Goal: Transaction & Acquisition: Purchase product/service

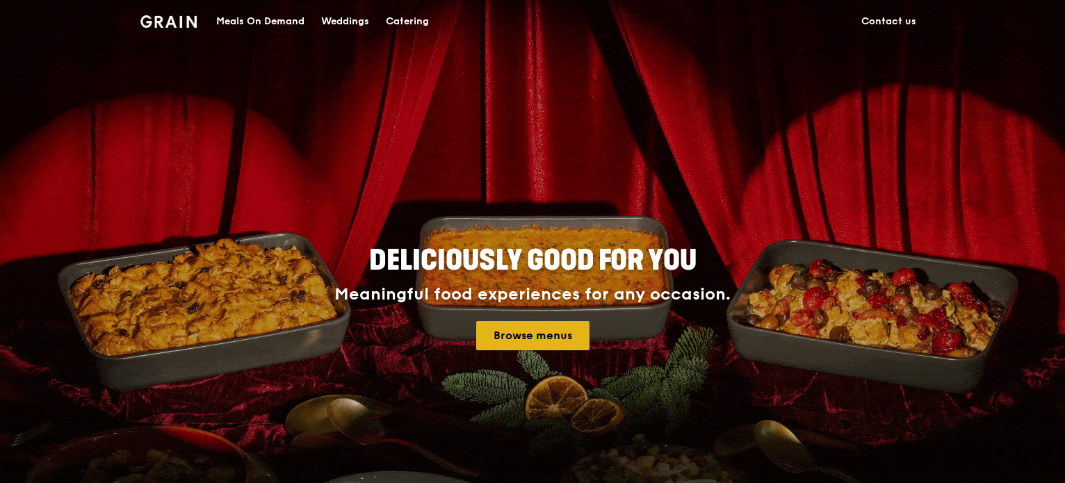
click at [537, 332] on link "Browse menus" at bounding box center [532, 335] width 113 height 29
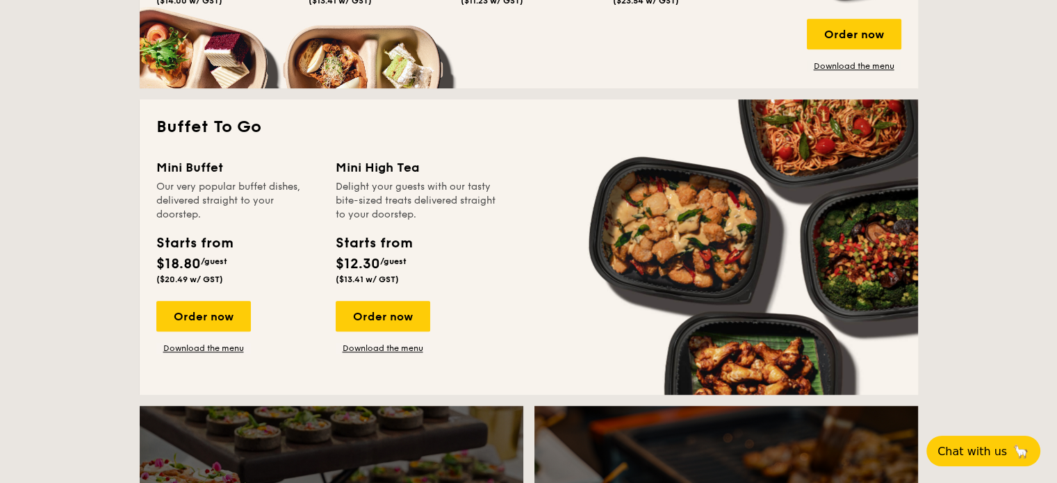
scroll to position [973, 0]
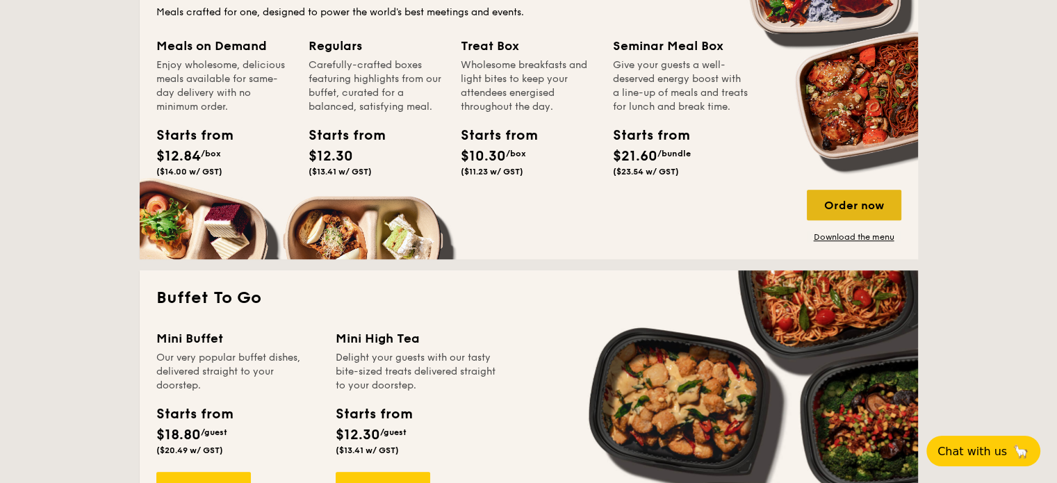
click at [870, 195] on div "Order now" at bounding box center [854, 205] width 95 height 31
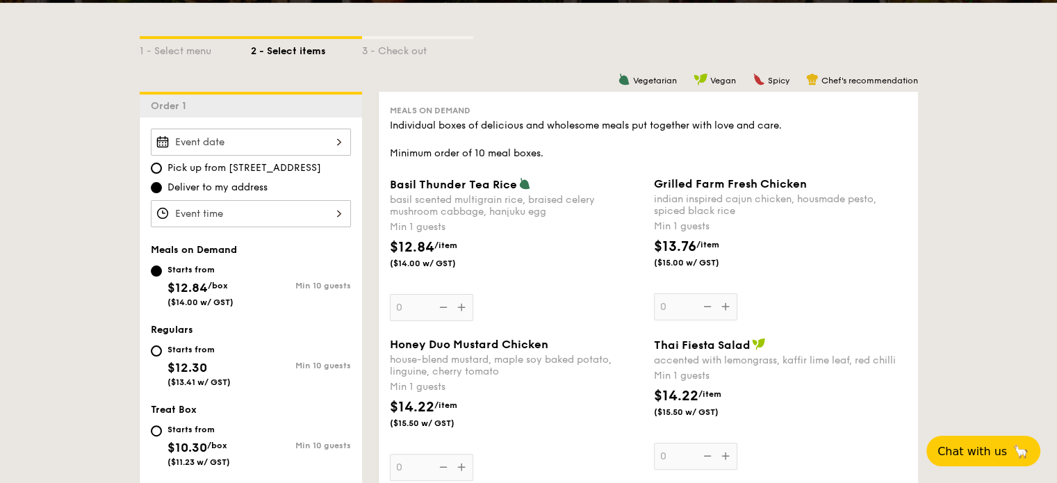
scroll to position [278, 0]
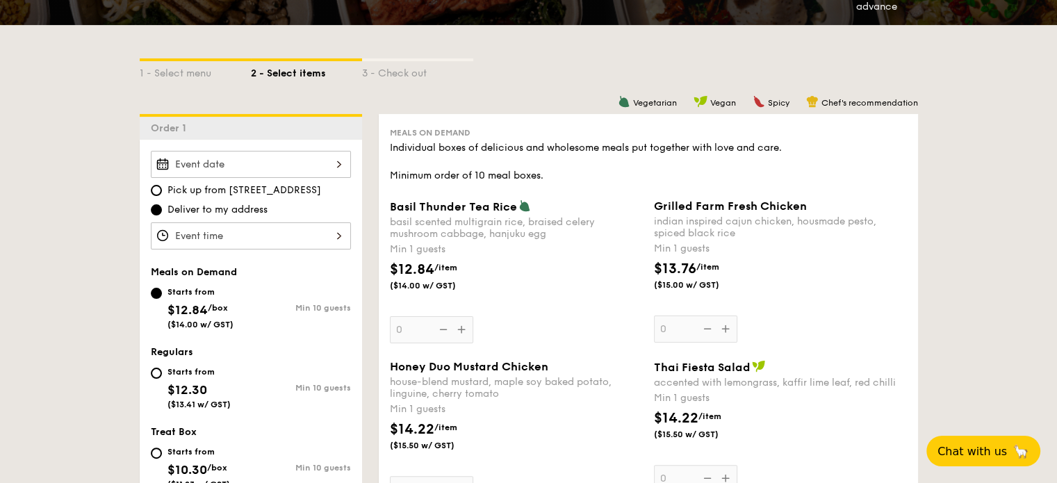
click at [336, 163] on div at bounding box center [251, 164] width 200 height 27
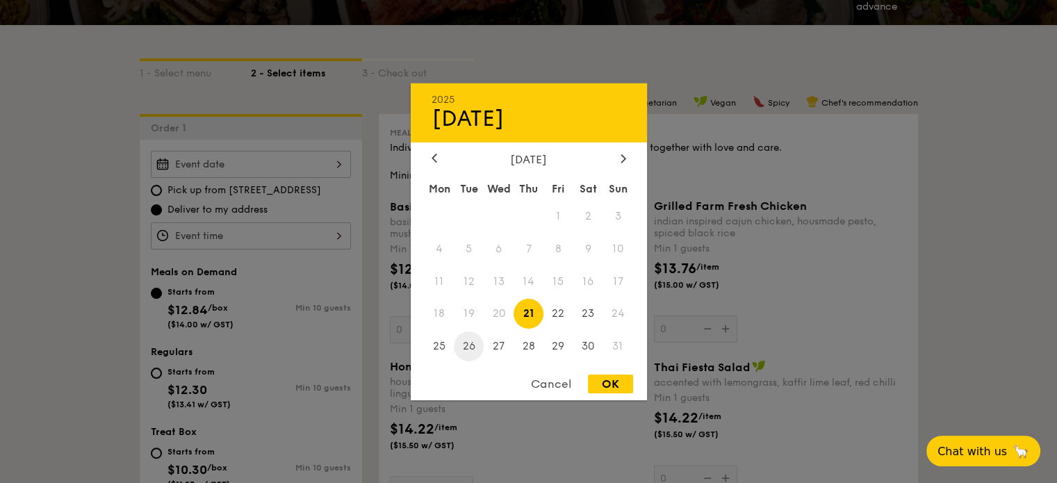
click at [472, 347] on span "26" at bounding box center [469, 347] width 30 height 30
click at [602, 383] on div "OK" at bounding box center [610, 384] width 45 height 19
type input "[DATE]"
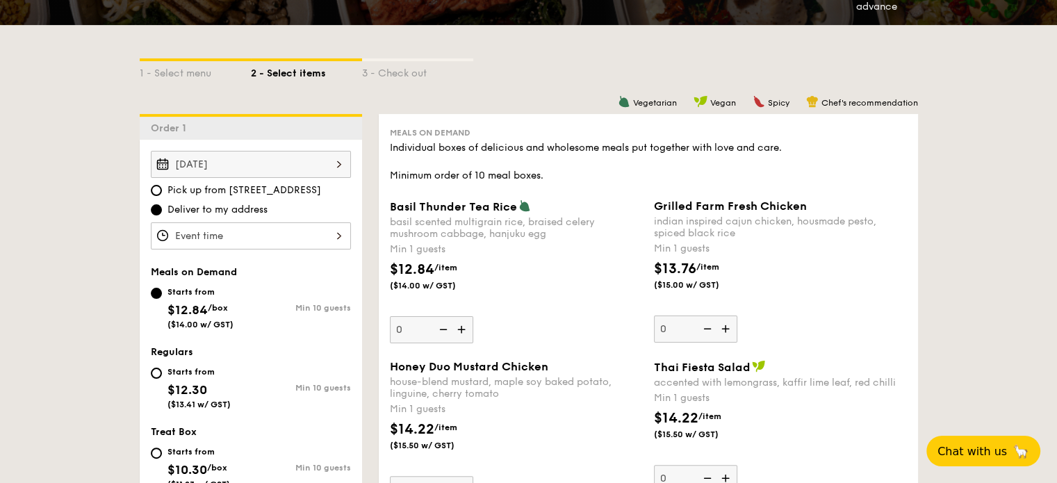
click at [289, 163] on div "[DATE]" at bounding box center [251, 164] width 200 height 27
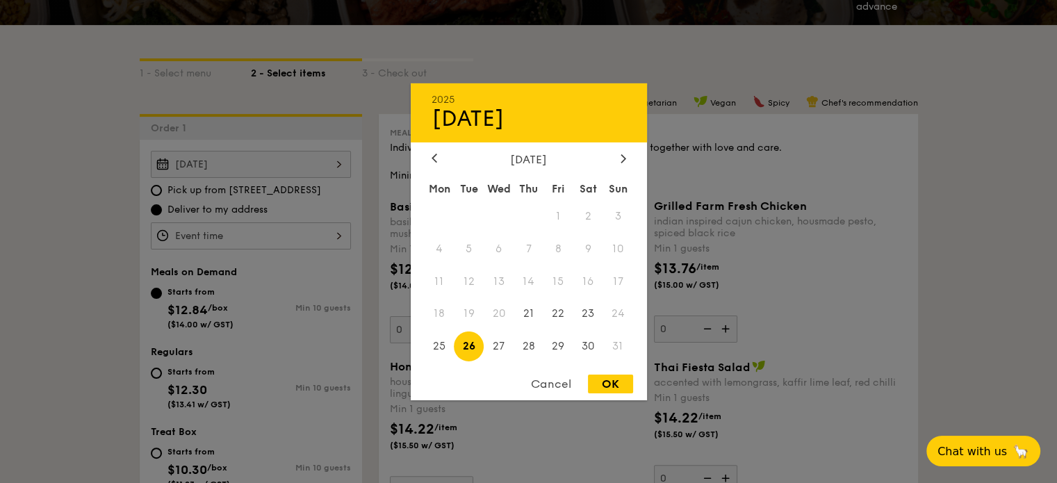
click at [464, 312] on span "19" at bounding box center [469, 314] width 30 height 30
click at [555, 389] on div "Cancel" at bounding box center [551, 384] width 68 height 19
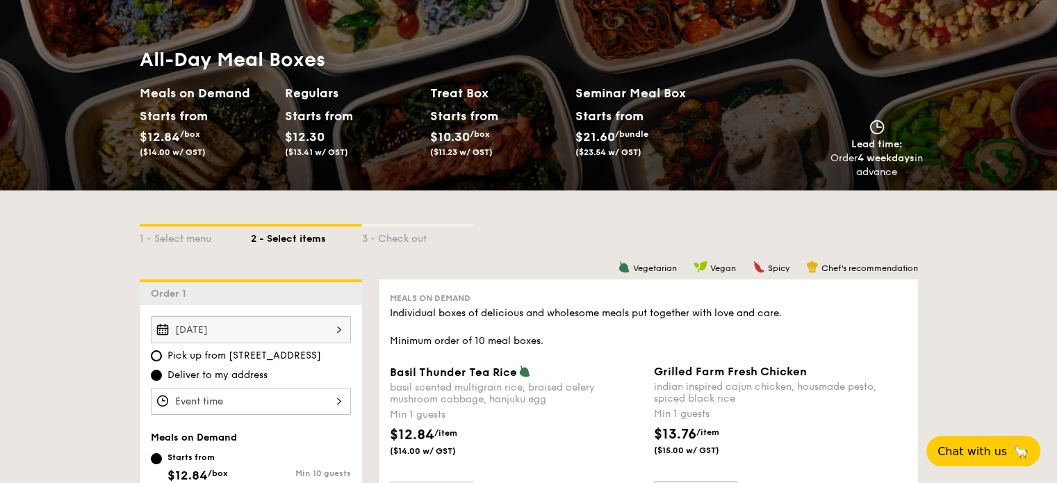
scroll to position [0, 0]
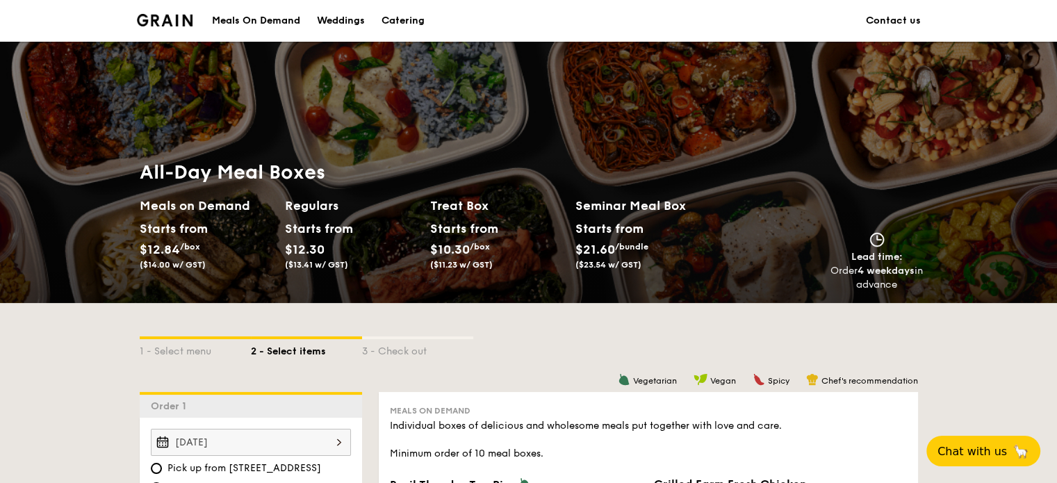
click at [279, 17] on div "Meals On Demand" at bounding box center [256, 21] width 88 height 42
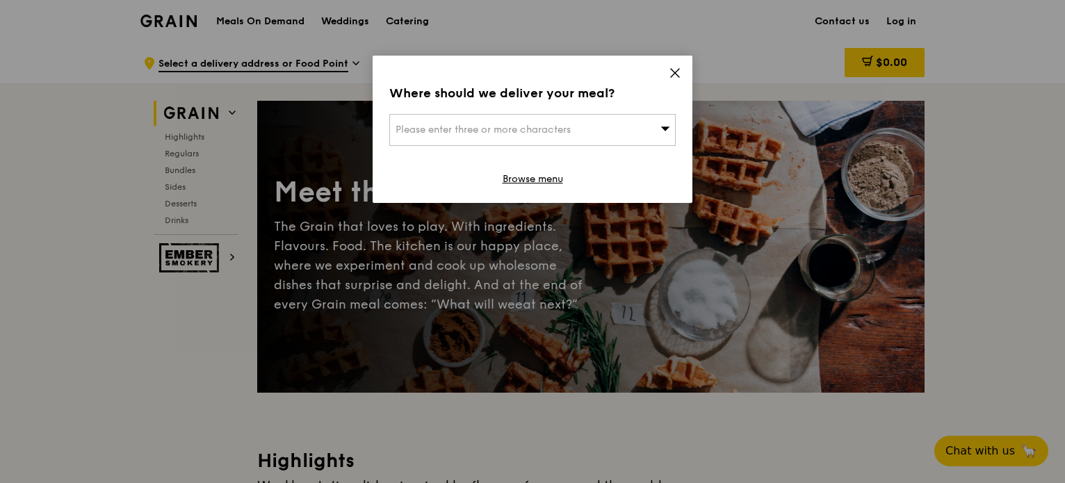
click at [571, 126] on span "Please enter three or more characters" at bounding box center [483, 130] width 175 height 12
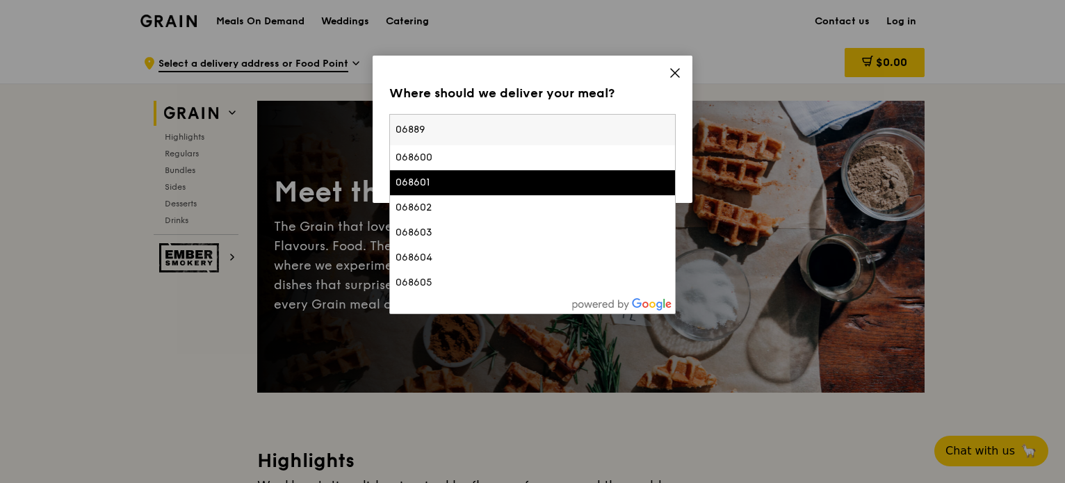
type input "068894"
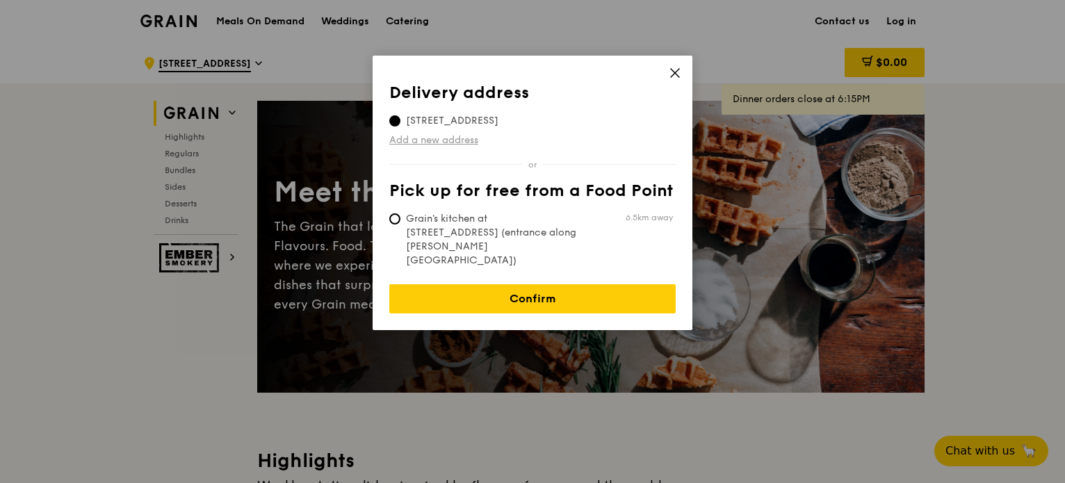
click at [460, 140] on link "Add a new address" at bounding box center [532, 140] width 286 height 14
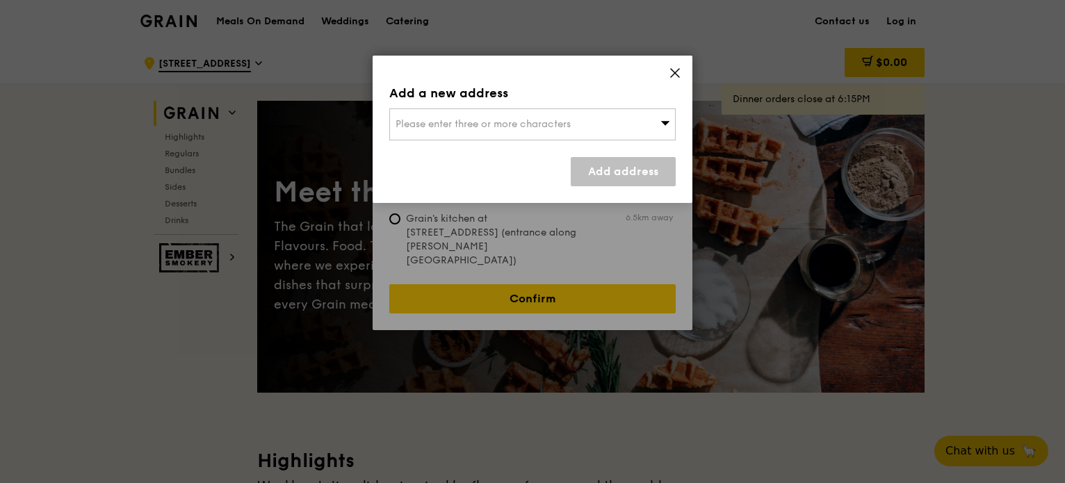
click at [471, 128] on span "Please enter three or more characters" at bounding box center [483, 124] width 175 height 12
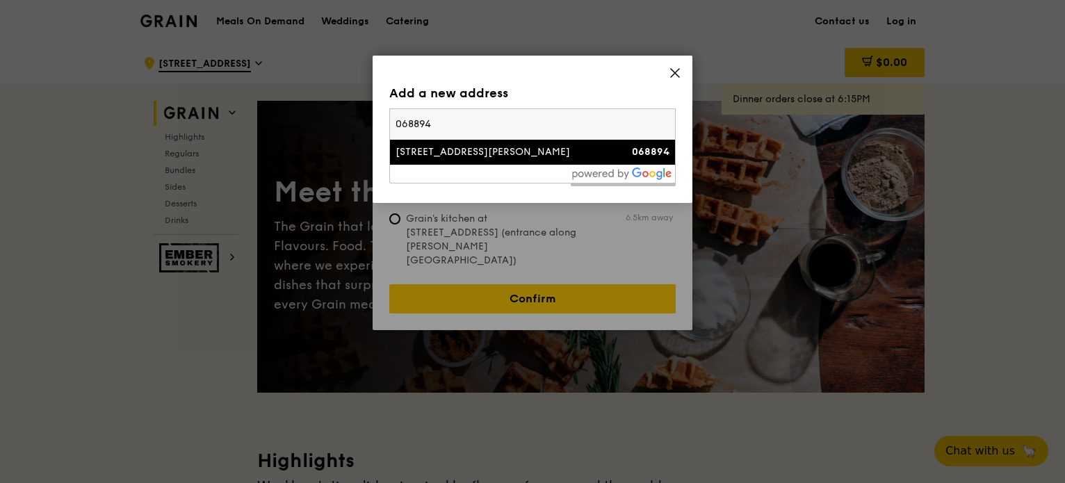
type input "068894"
click at [467, 155] on div "63 Robinson Road" at bounding box center [499, 152] width 206 height 14
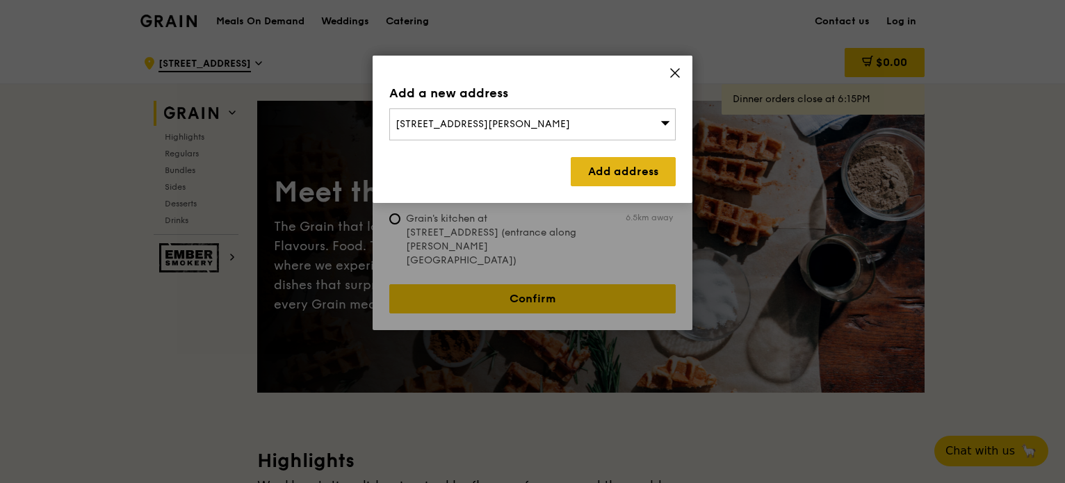
click at [625, 175] on link "Add address" at bounding box center [623, 171] width 105 height 29
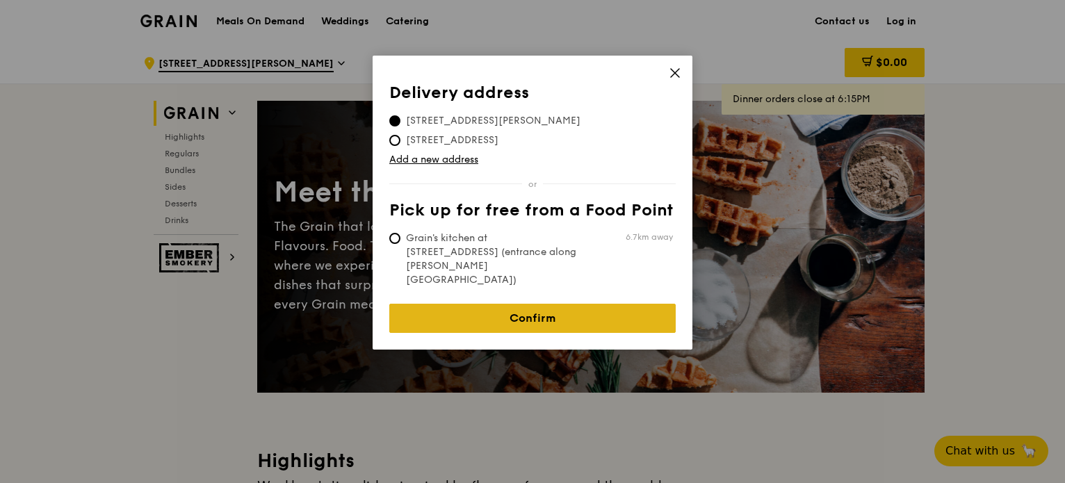
click at [576, 304] on link "Confirm" at bounding box center [532, 318] width 286 height 29
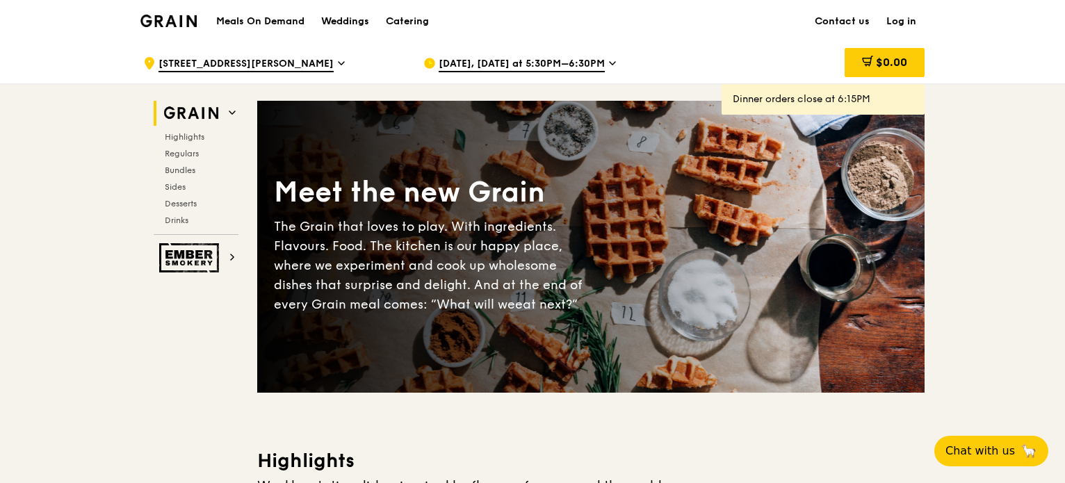
click at [608, 51] on div "Aug 15, Today at 5:30PM–6:30PM" at bounding box center [552, 63] width 258 height 42
click at [609, 58] on icon at bounding box center [612, 63] width 7 height 13
click at [571, 64] on span "Aug 15, Today at 5:30PM–6:30PM" at bounding box center [522, 64] width 166 height 15
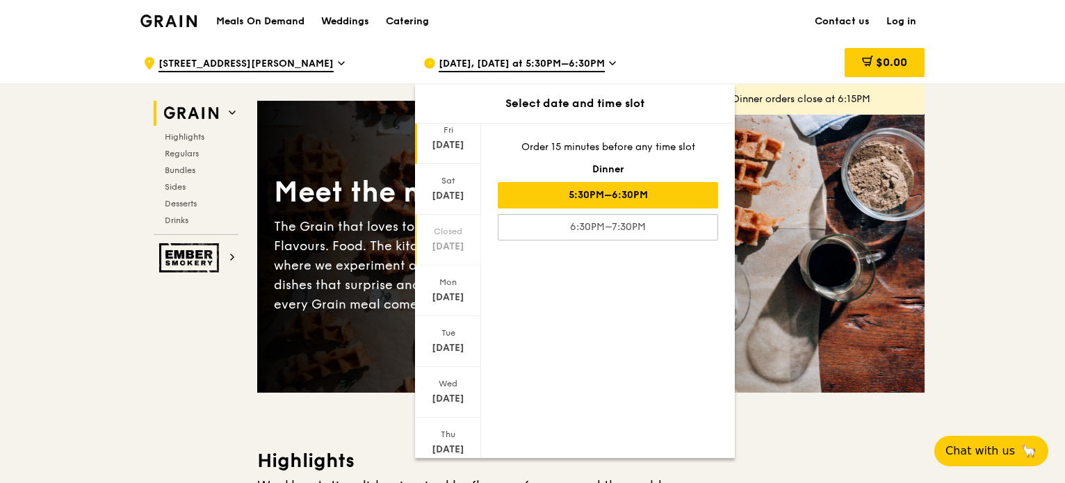
scroll to position [70, 0]
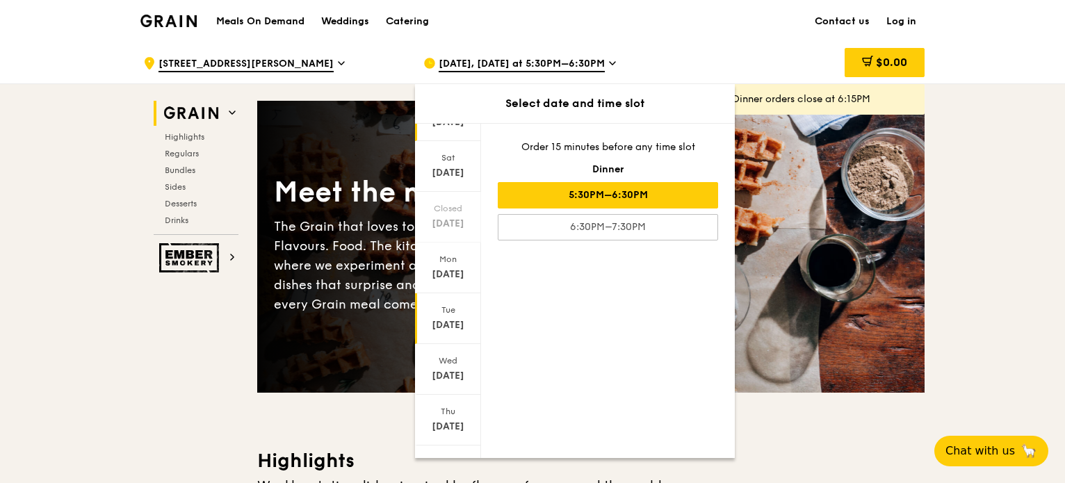
click at [441, 319] on div "Aug 19" at bounding box center [448, 325] width 62 height 14
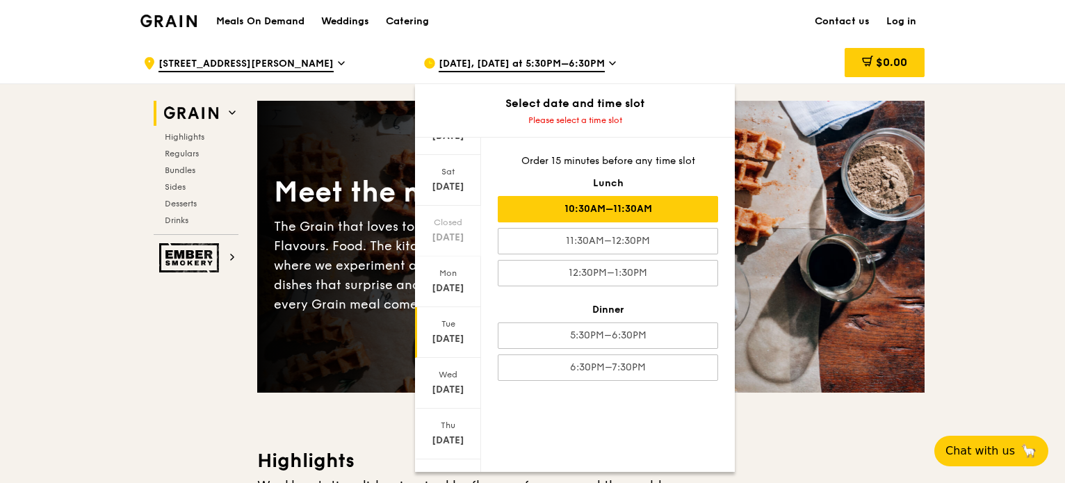
click at [592, 206] on div "10:30AM–11:30AM" at bounding box center [608, 209] width 220 height 26
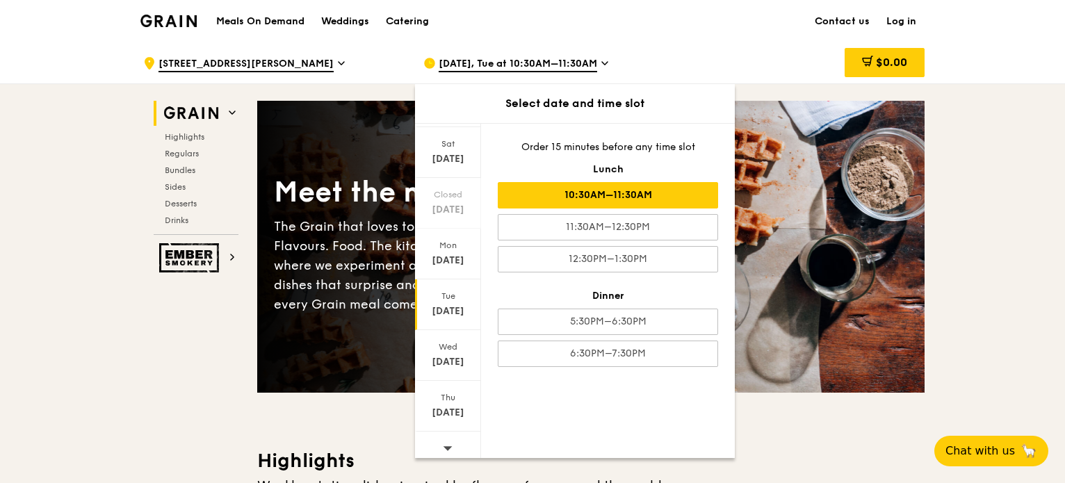
scroll to position [91, 0]
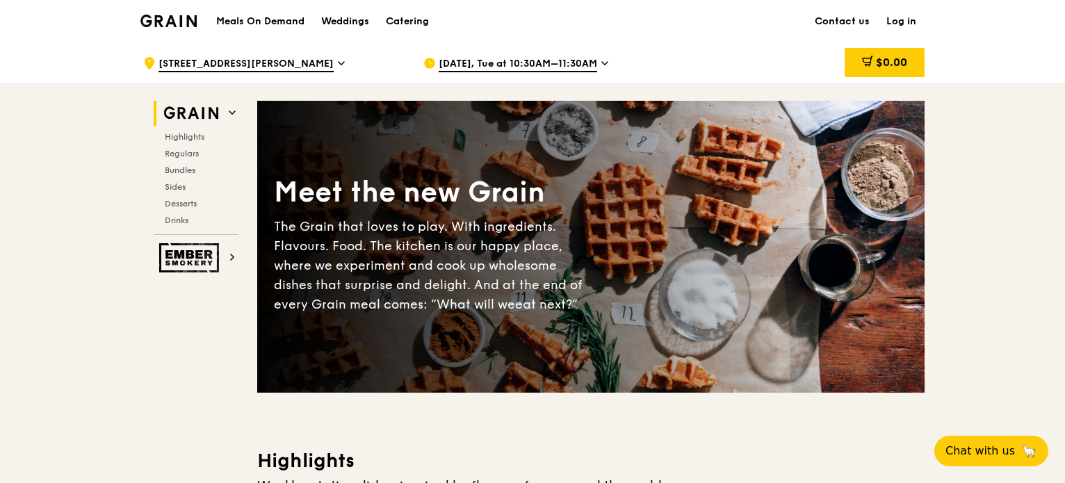
click at [596, 60] on span "Aug 19, Tue at 10:30AM–11:30AM" at bounding box center [518, 64] width 159 height 15
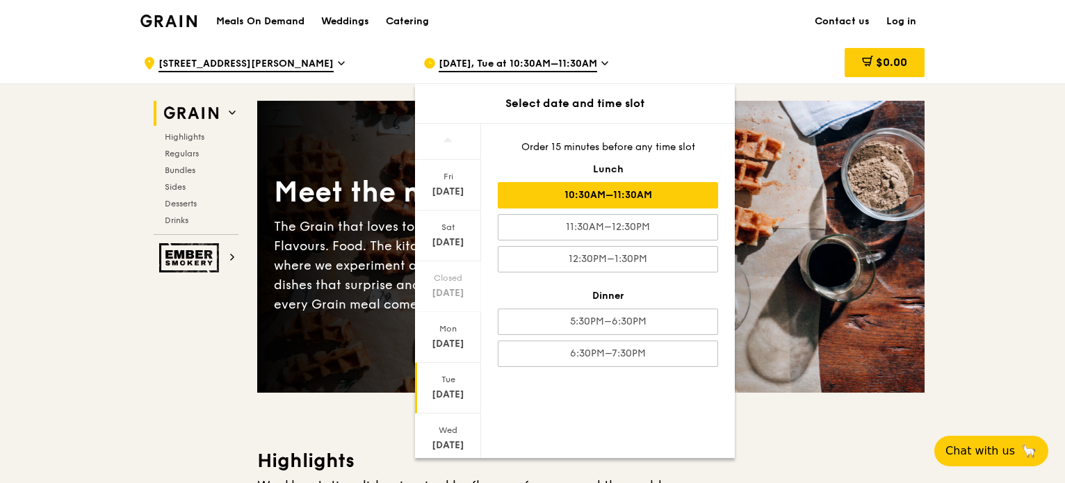
click at [651, 193] on div "10:30AM–11:30AM" at bounding box center [608, 195] width 220 height 26
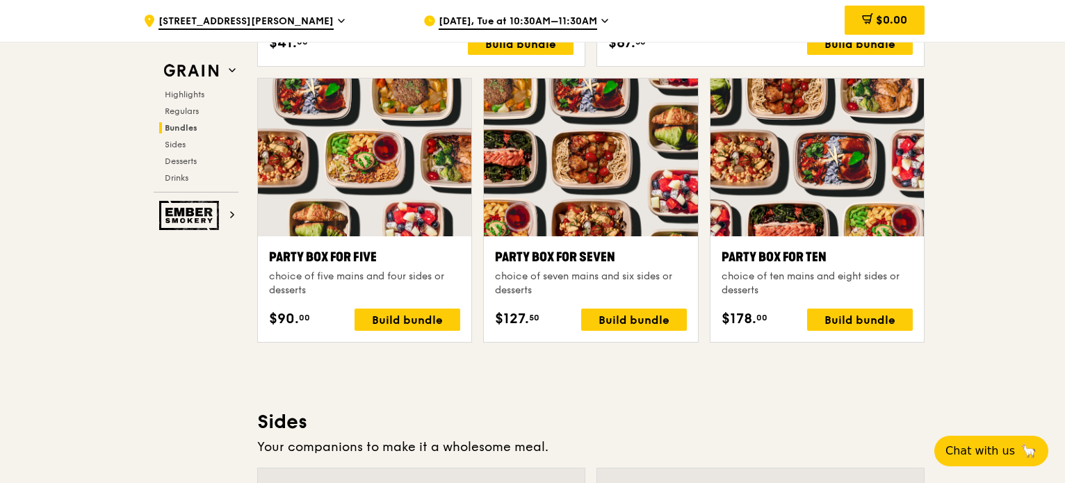
scroll to position [2572, 0]
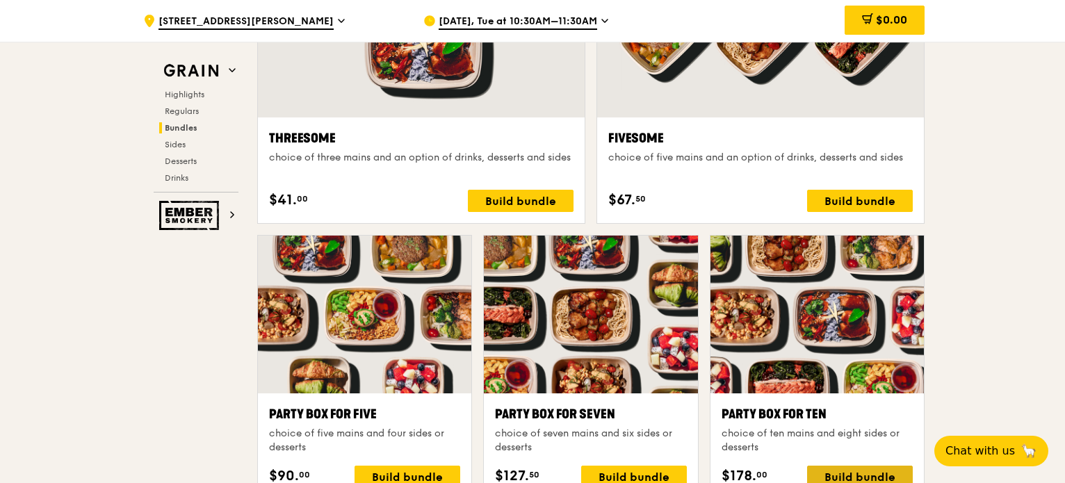
click at [867, 471] on div "Build bundle" at bounding box center [860, 477] width 106 height 22
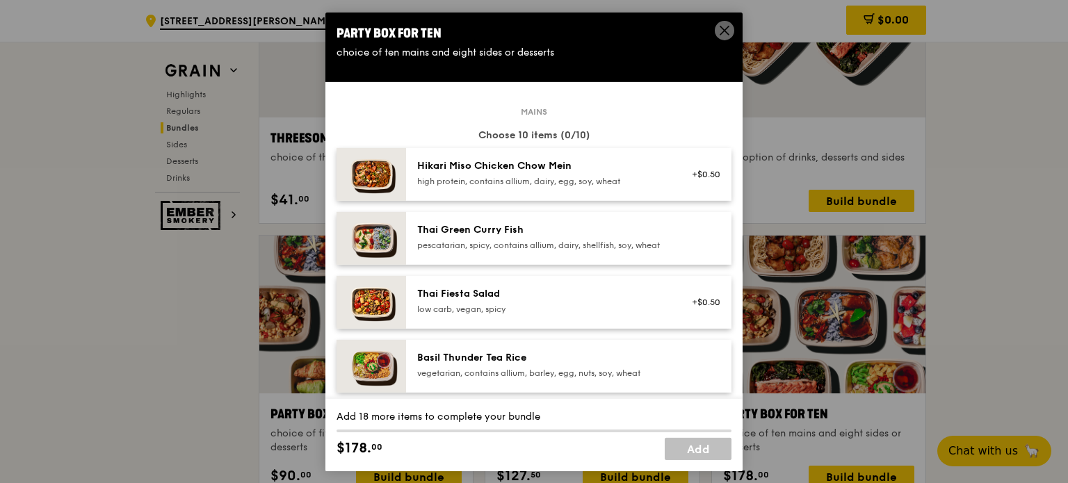
click at [729, 27] on icon at bounding box center [724, 30] width 13 height 13
